Goal: Task Accomplishment & Management: Manage account settings

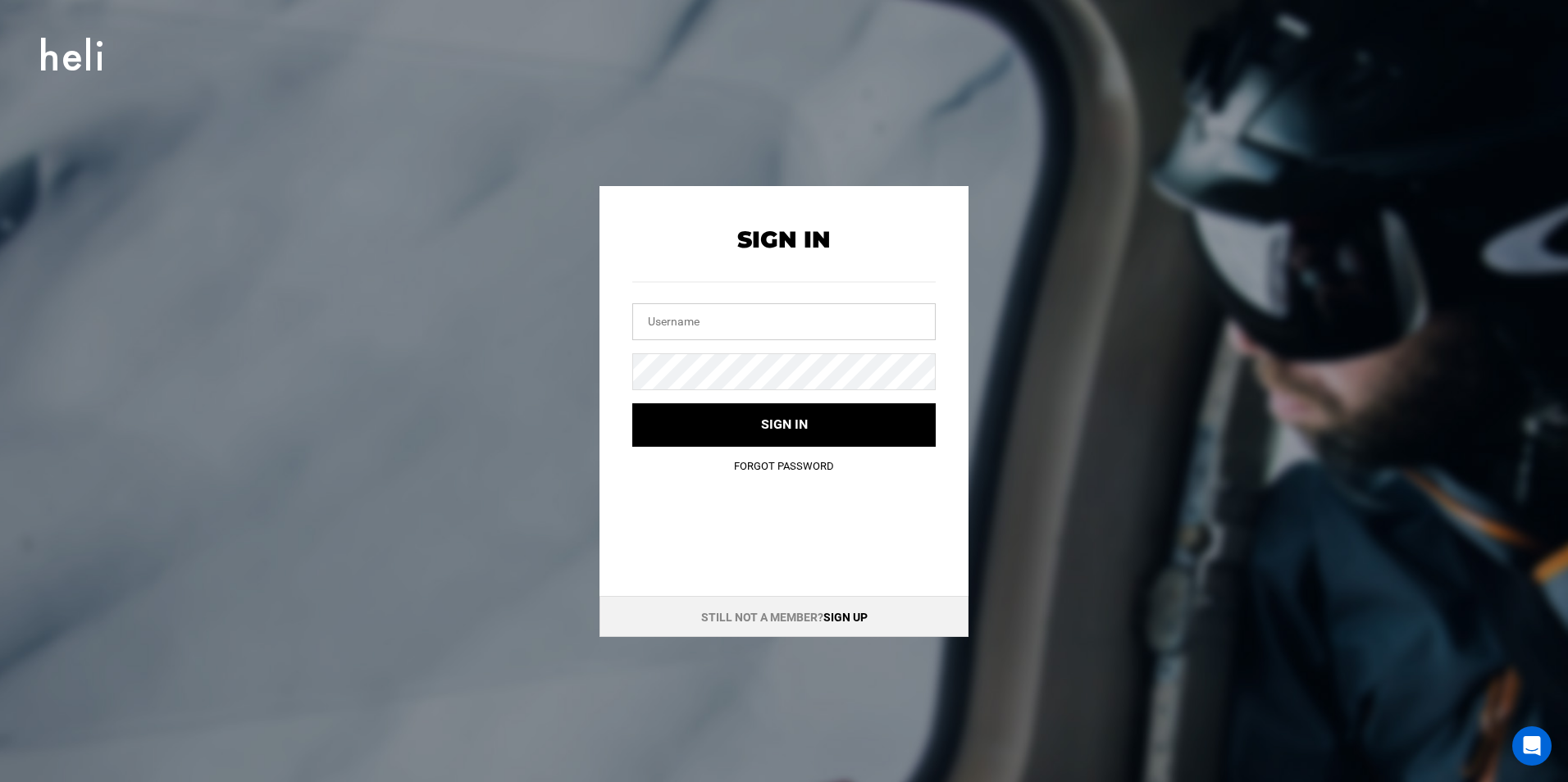
click at [681, 323] on input "text" at bounding box center [784, 321] width 303 height 37
paste input "[EMAIL_ADDRESS][DOMAIN_NAME]"
type input "[EMAIL_ADDRESS][DOMAIN_NAME]"
click at [776, 462] on link "Forgot Password" at bounding box center [784, 466] width 100 height 12
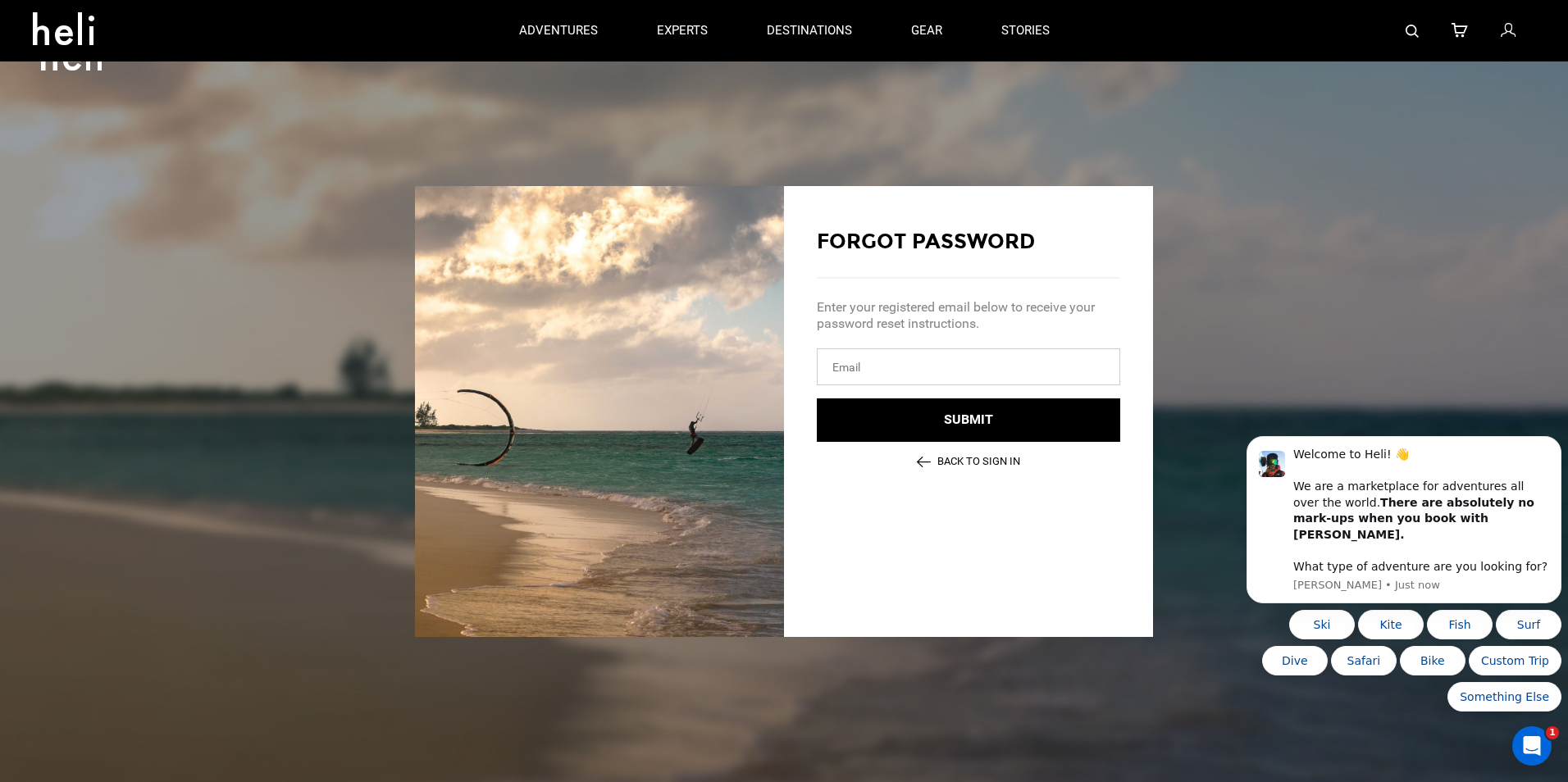
click at [836, 375] on input "email" at bounding box center [968, 366] width 303 height 37
paste input "[EMAIL_ADDRESS][DOMAIN_NAME]"
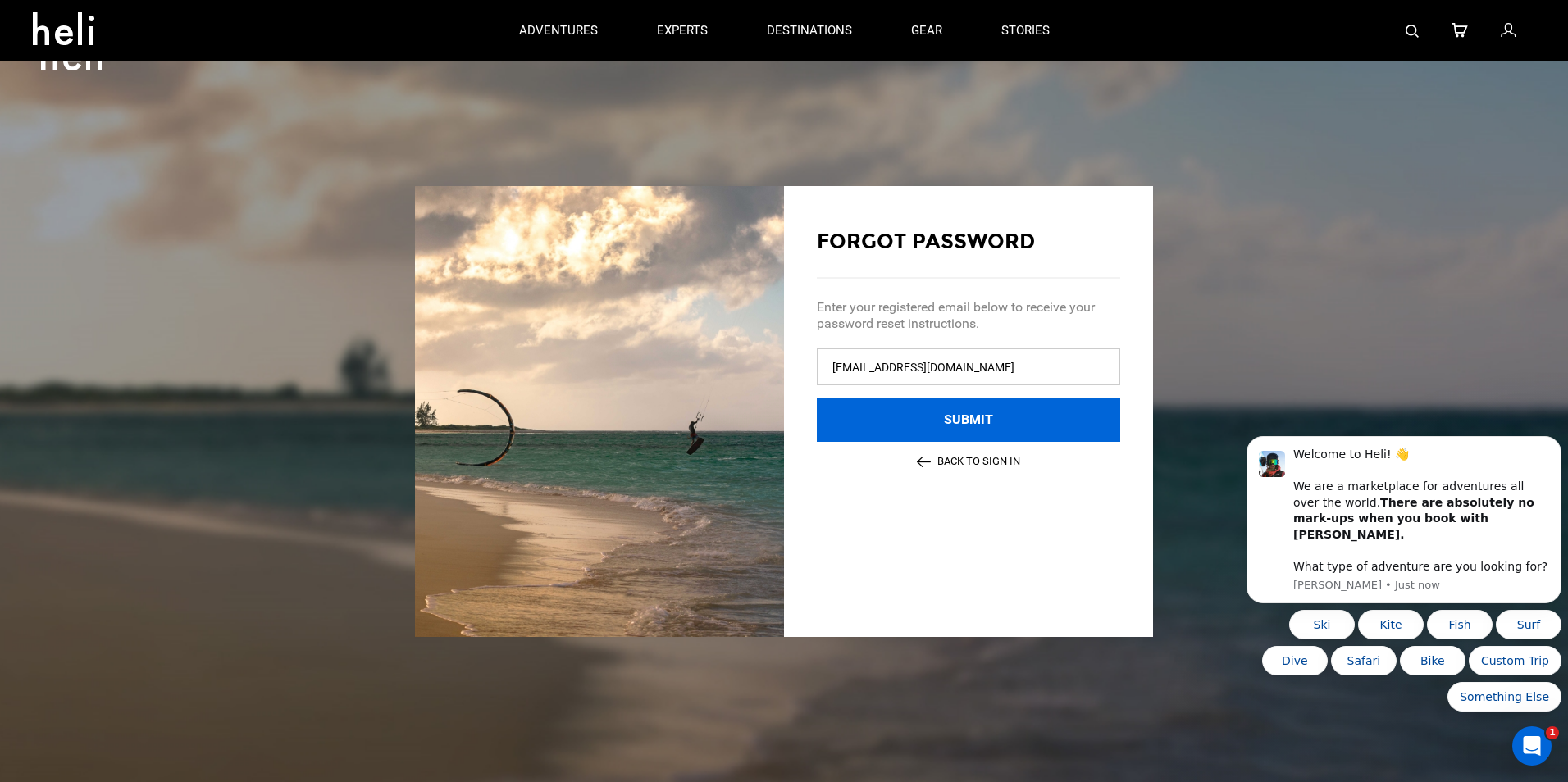
type input "[EMAIL_ADDRESS][DOMAIN_NAME]"
click at [932, 421] on button "Submit" at bounding box center [968, 420] width 303 height 43
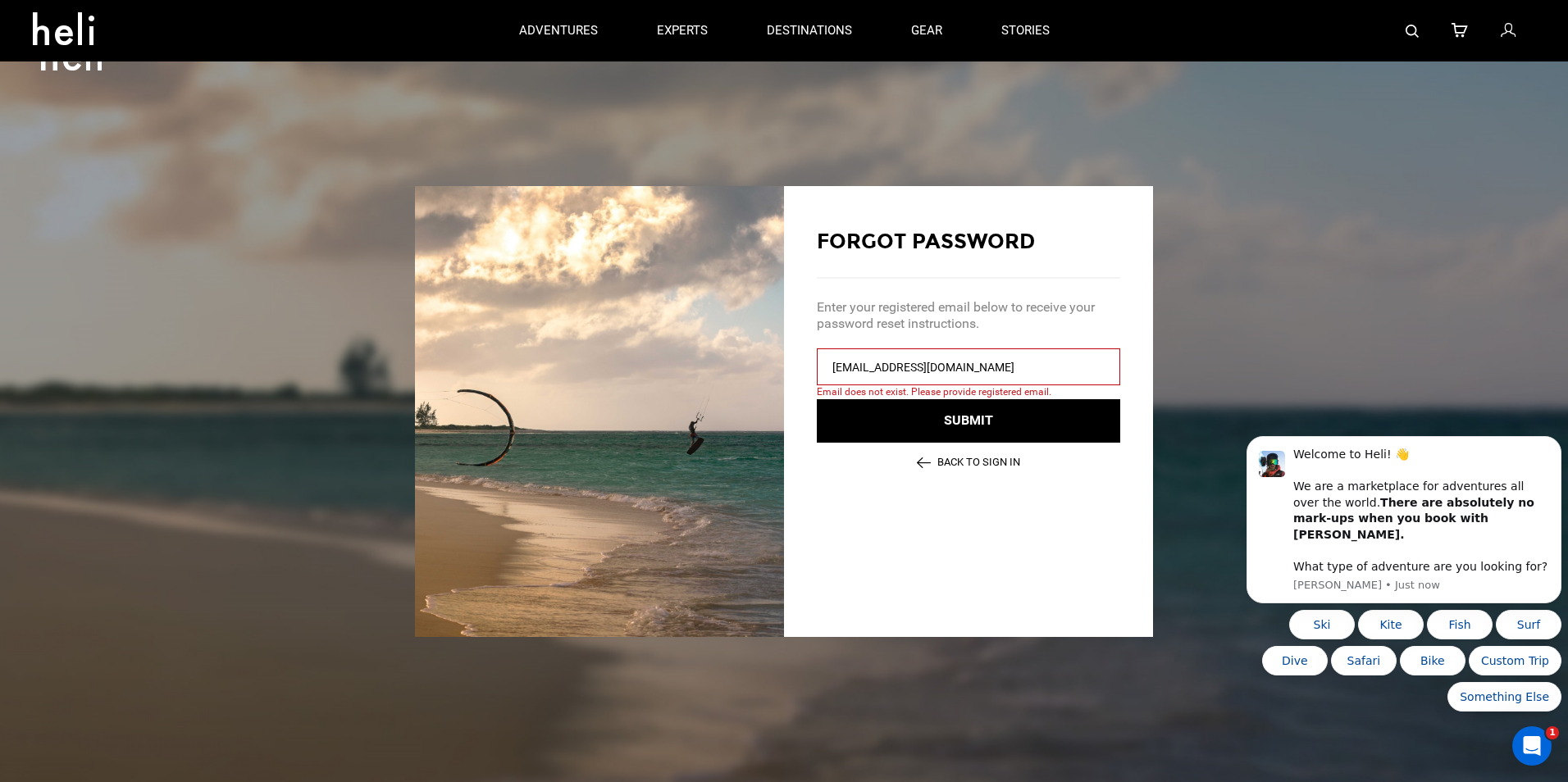
drag, startPoint x: 834, startPoint y: 362, endPoint x: 837, endPoint y: 381, distance: 19.2
click at [834, 365] on input "[EMAIL_ADDRESS][DOMAIN_NAME]" at bounding box center [968, 366] width 303 height 37
